Goal: Task Accomplishment & Management: Use online tool/utility

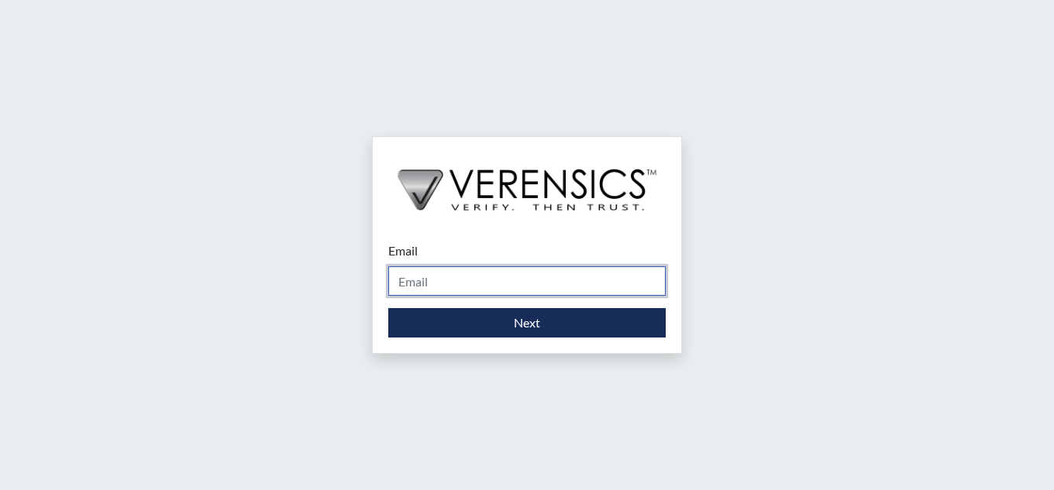
click at [415, 271] on input "Email" at bounding box center [526, 280] width 277 height 29
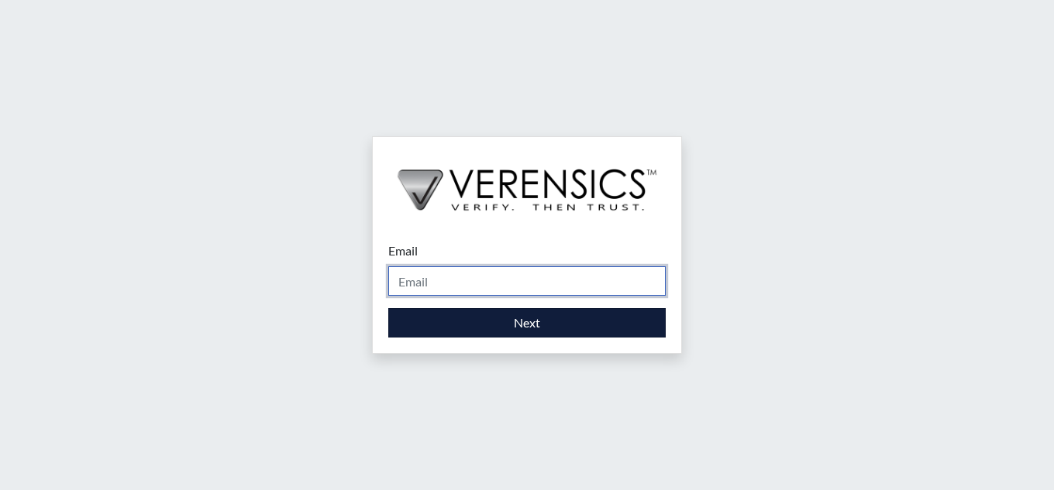
type input "[PERSON_NAME][EMAIL_ADDRESS][PERSON_NAME][DOMAIN_NAME]"
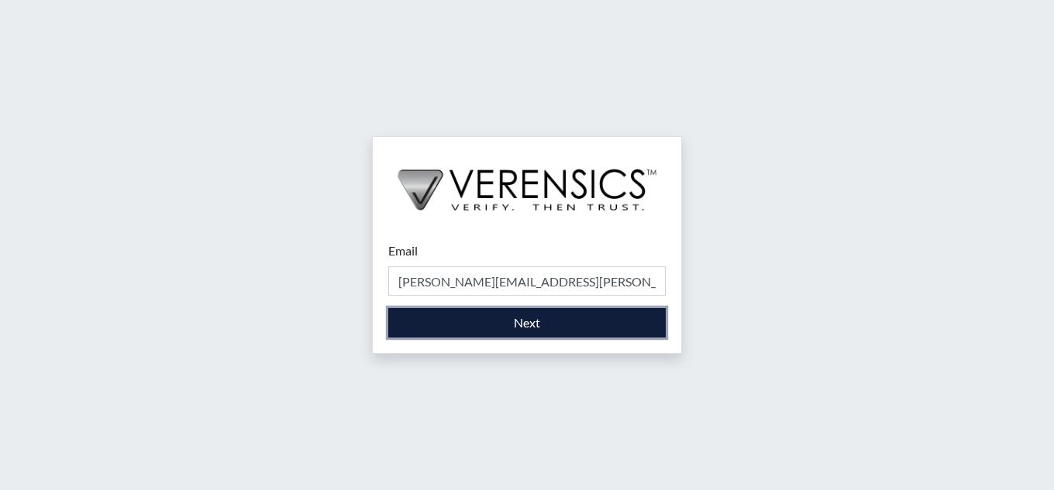
click at [508, 323] on button "Next" at bounding box center [526, 322] width 277 height 29
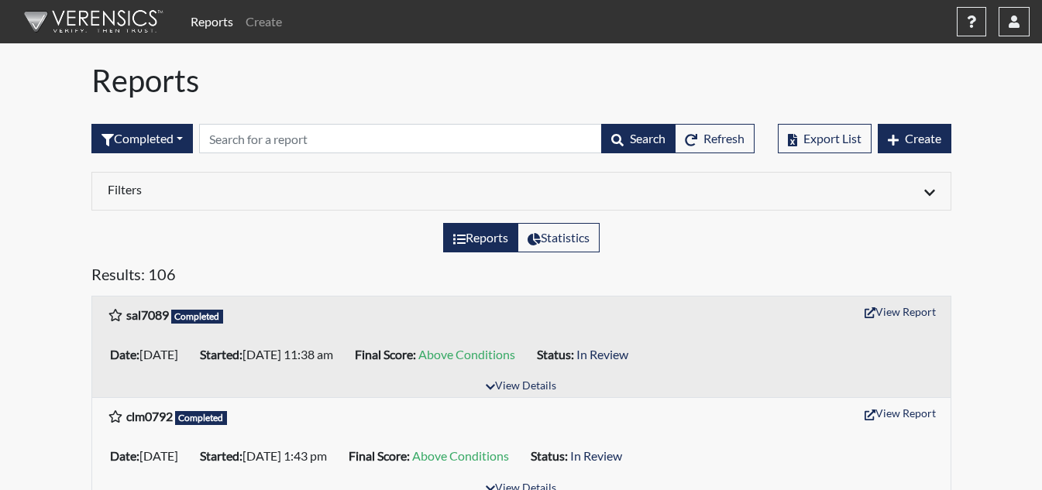
click at [357, 225] on div "Reports Statistics" at bounding box center [521, 244] width 883 height 42
click at [355, 324] on div "1939BCB Completed View Report" at bounding box center [521, 315] width 827 height 30
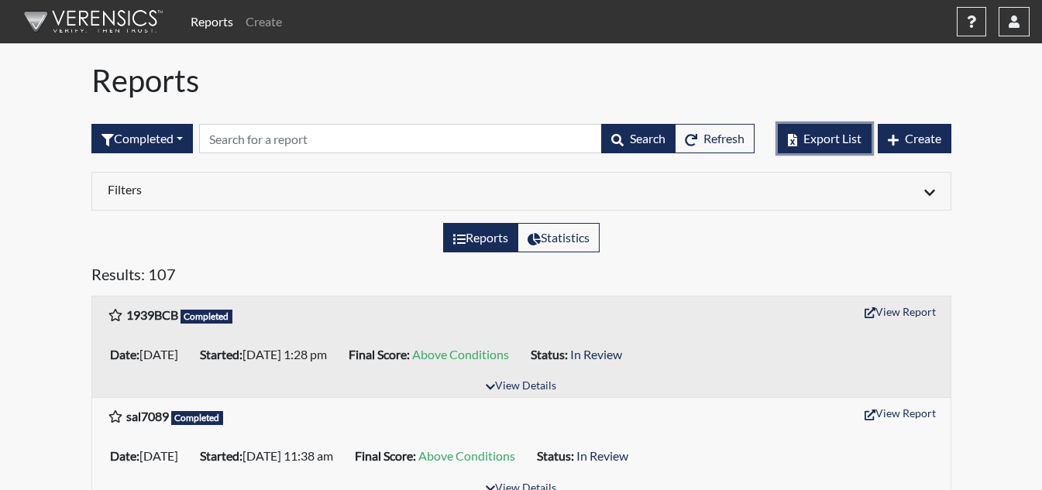
click at [824, 138] on span "Export List" at bounding box center [832, 138] width 58 height 15
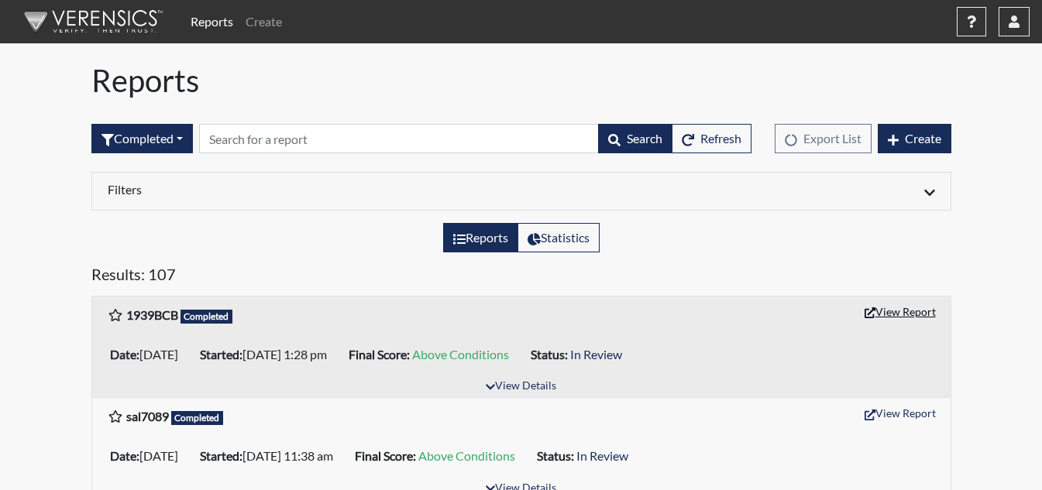
click at [899, 311] on button "View Report" at bounding box center [900, 312] width 85 height 24
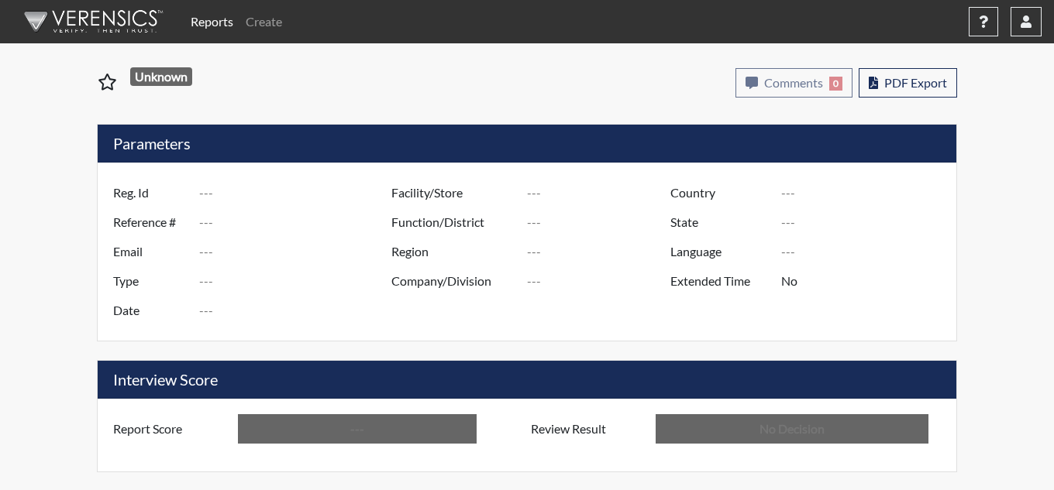
type input "1939BCB"
type input "48966"
type input "---"
type input "Corrections Pre-Employment"
type input "[DATE]"
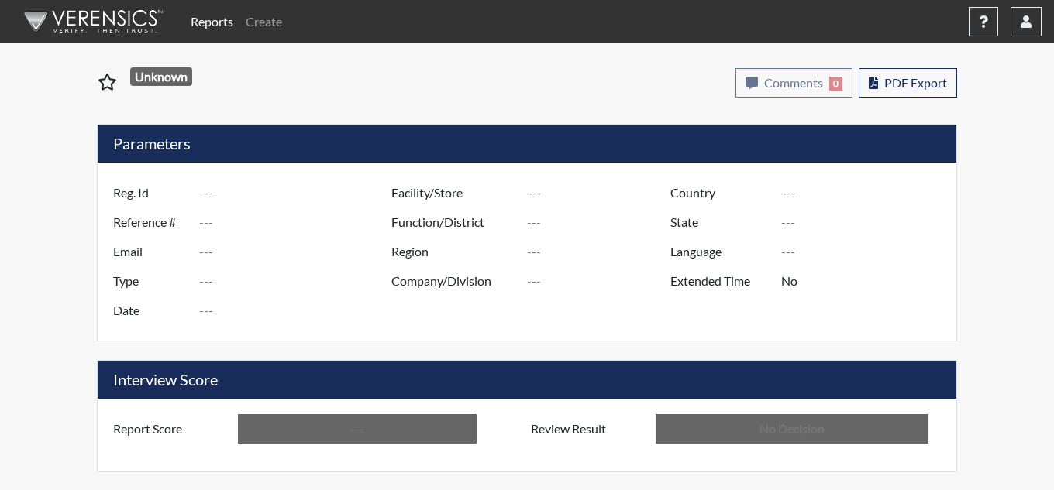
type input "Bacon PDC"
type input "[GEOGRAPHIC_DATA]"
type input "[US_STATE]"
type input "English"
type input "Above Conditions"
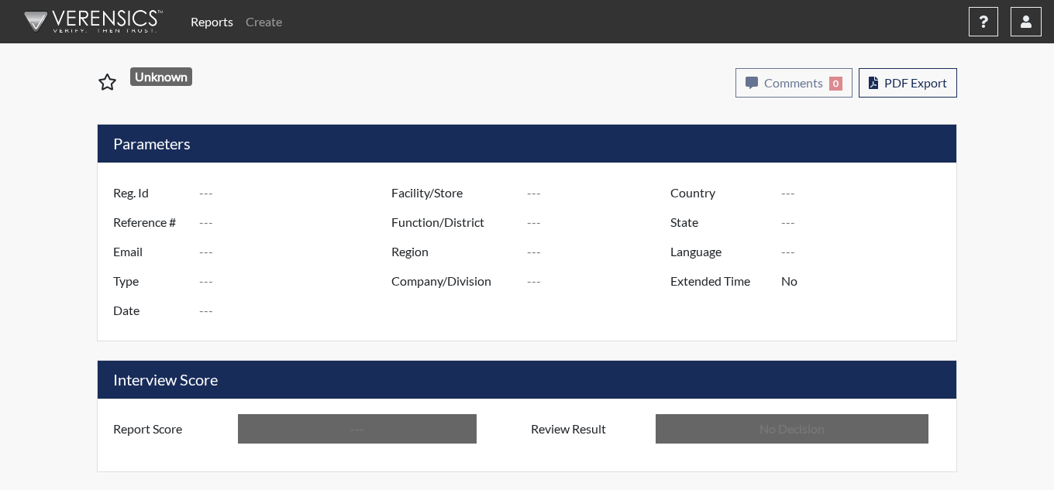
type input "In Review"
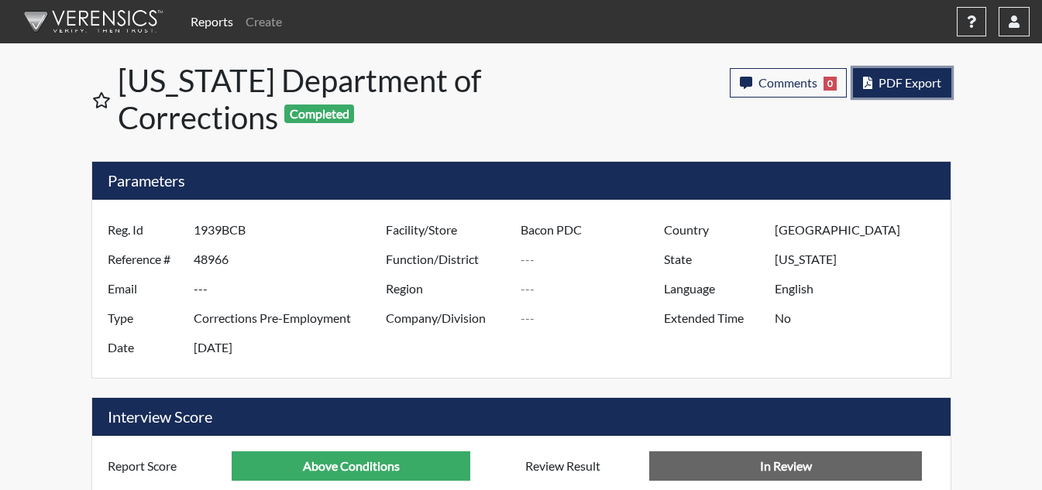
click at [885, 79] on span "PDF Export" at bounding box center [909, 82] width 63 height 15
drag, startPoint x: 1038, startPoint y: 1, endPoint x: 634, endPoint y: 103, distance: 417.1
click at [634, 103] on div "Comments 0 report Comments × Add Comment: Save Comment Close PDF Export" at bounding box center [748, 102] width 428 height 81
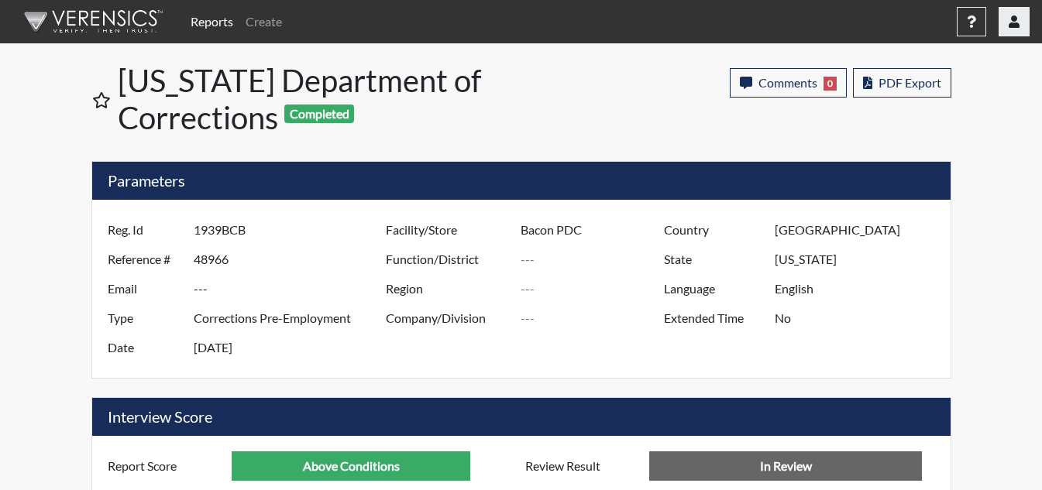
click at [1013, 18] on icon "button" at bounding box center [1014, 21] width 11 height 12
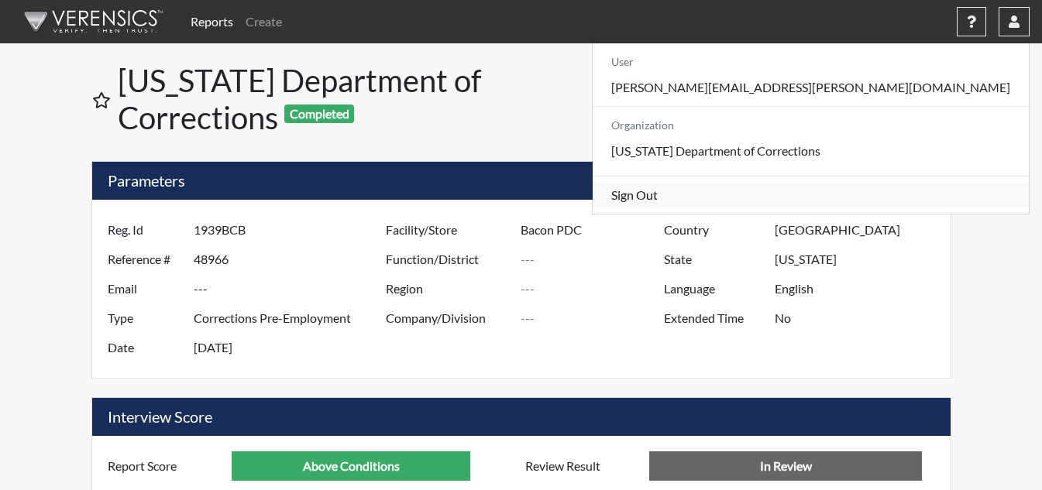
click at [916, 208] on link "Sign Out" at bounding box center [811, 195] width 436 height 25
